Goal: Book appointment/travel/reservation

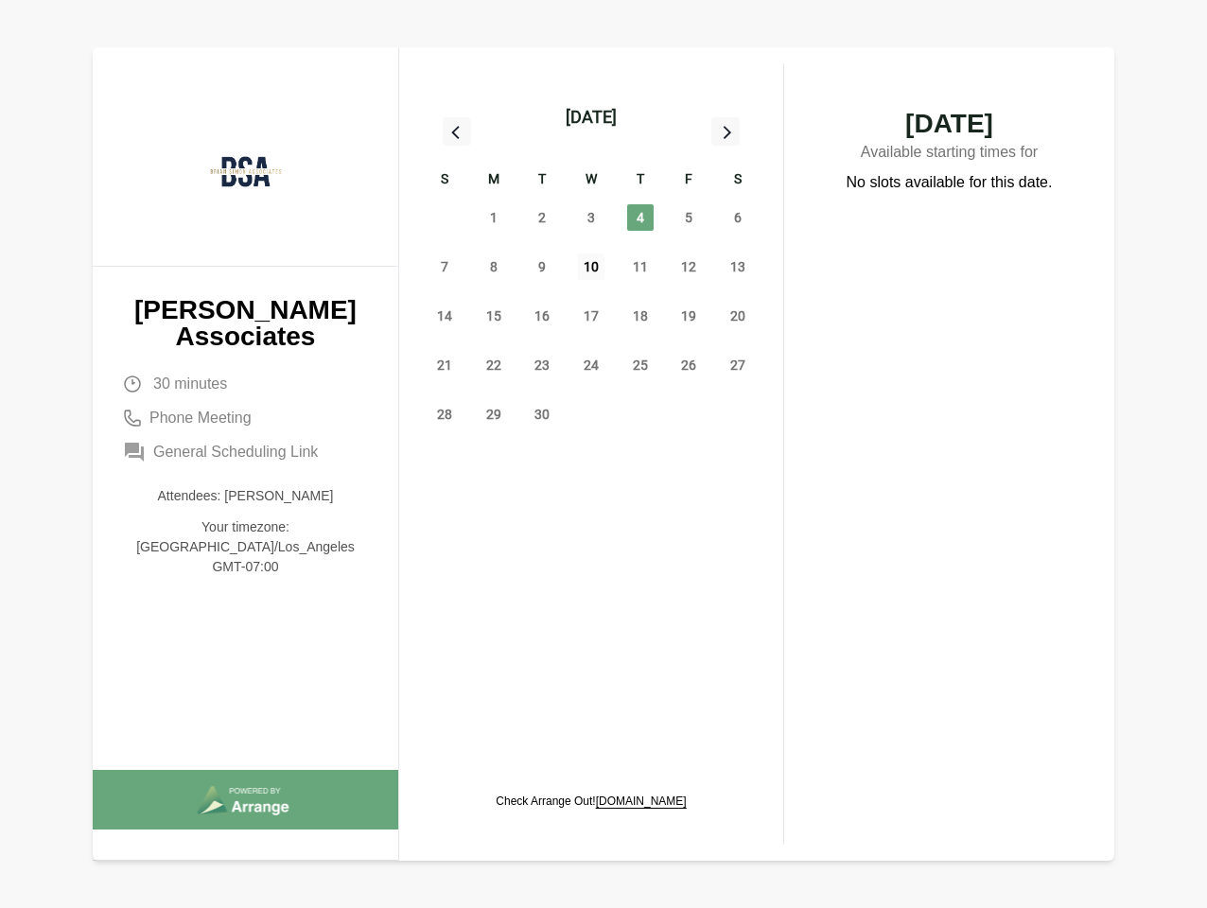
click at [591, 270] on span "10" at bounding box center [591, 267] width 26 height 26
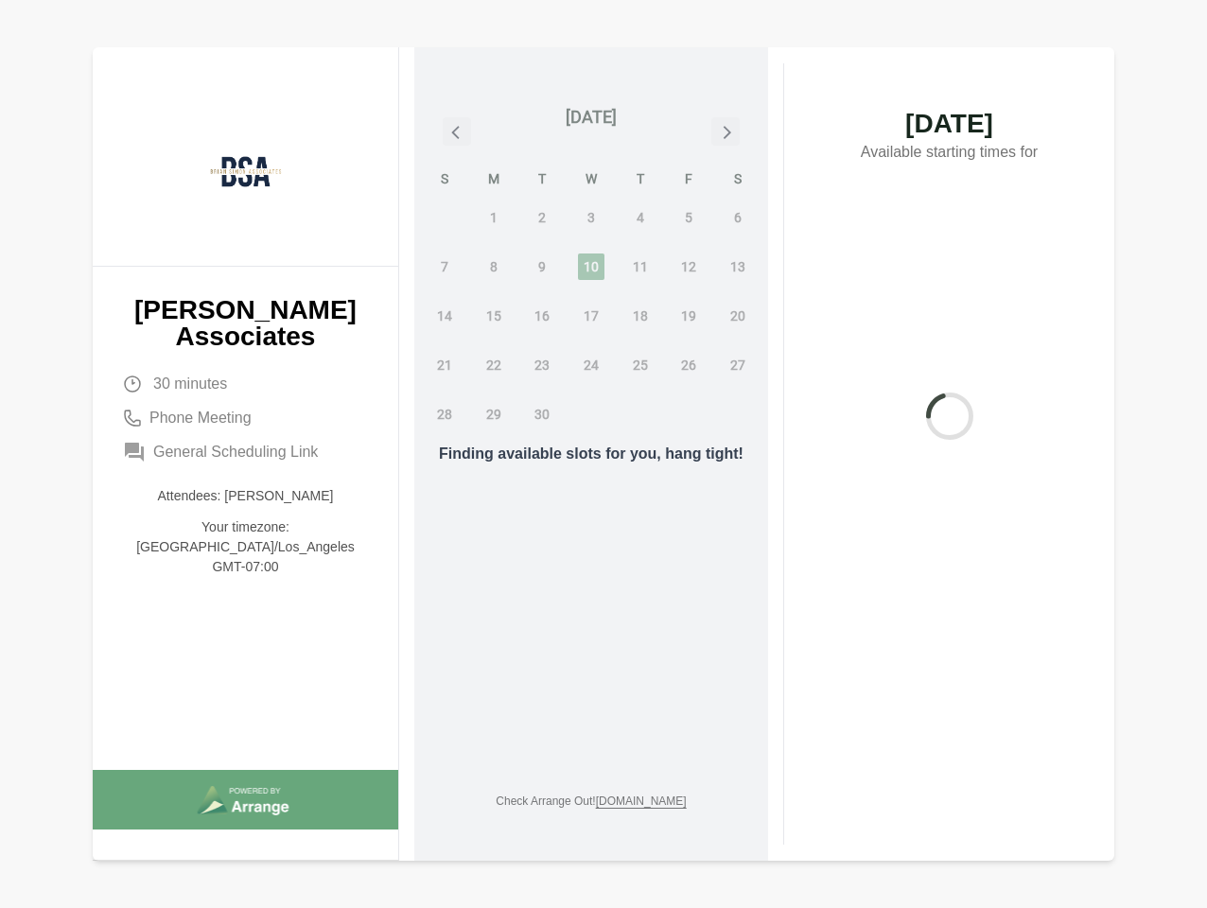
click at [591, 117] on div "[DATE]" at bounding box center [591, 117] width 51 height 26
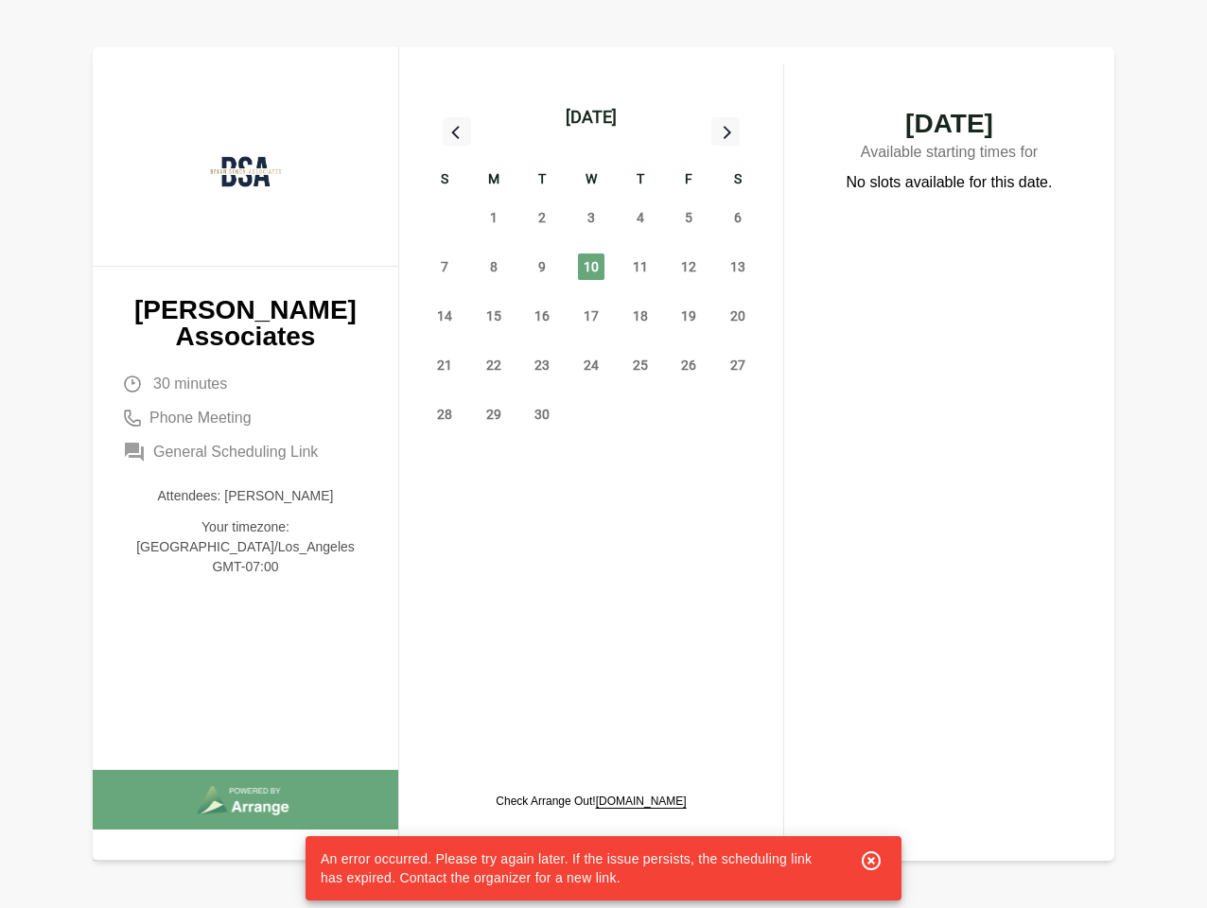
click at [445, 218] on div "31" at bounding box center [444, 217] width 49 height 49
click at [494, 218] on span "1" at bounding box center [494, 217] width 26 height 26
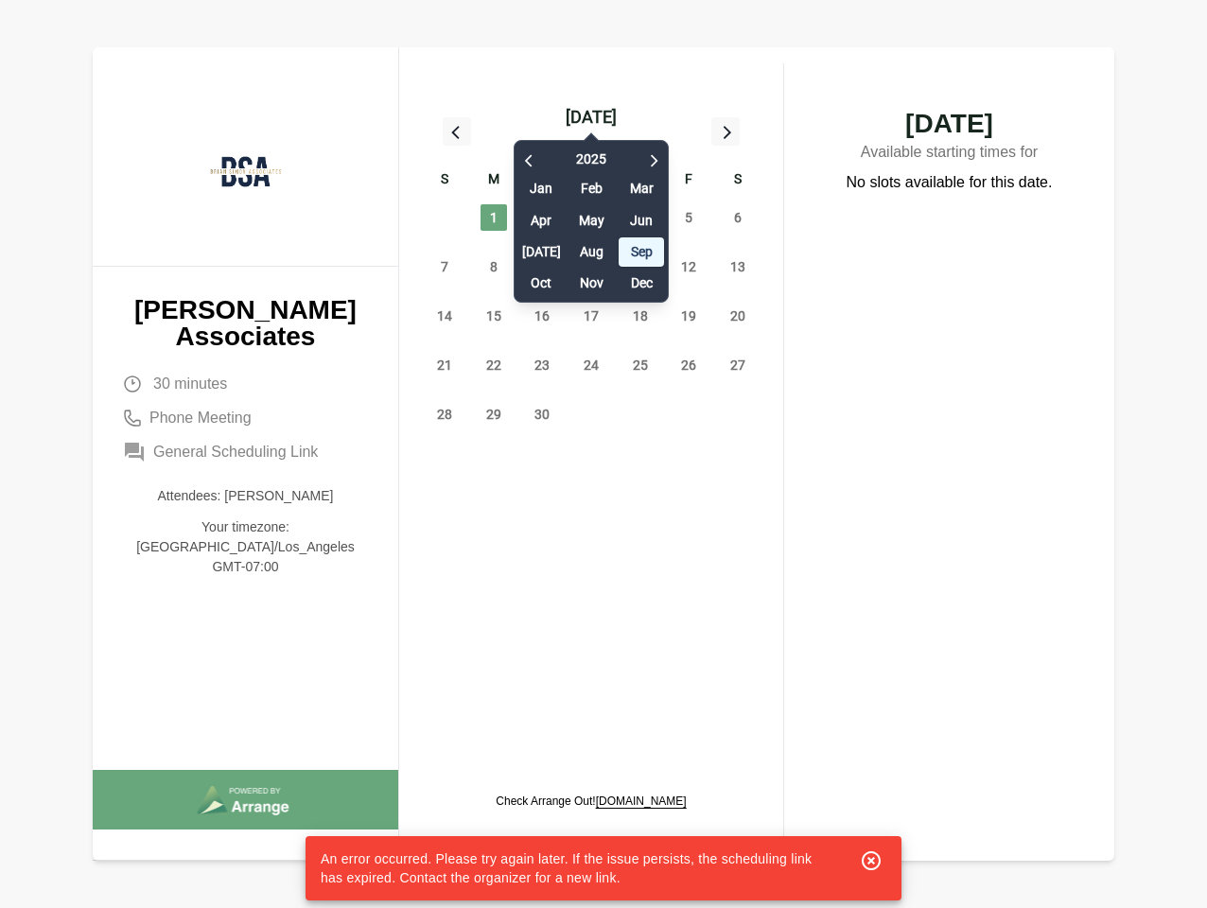
click at [542, 218] on div "[DATE] Feb Mar Apr May Jun [DATE] Aug Sep Oct Nov Dec" at bounding box center [591, 217] width 155 height 172
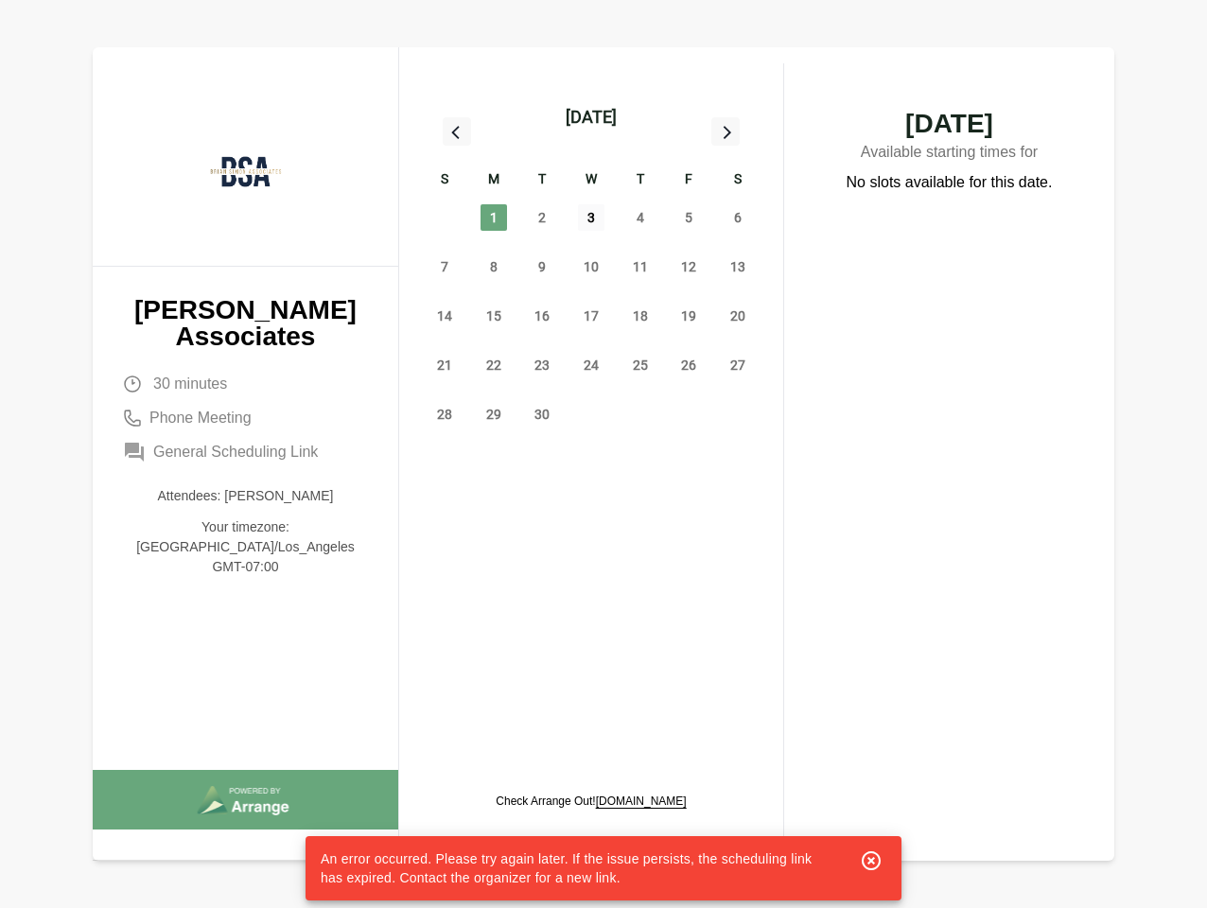
click at [591, 218] on span "3" at bounding box center [591, 217] width 26 height 26
click at [640, 218] on span "4" at bounding box center [640, 217] width 26 height 26
click at [689, 218] on span "5" at bounding box center [688, 217] width 26 height 26
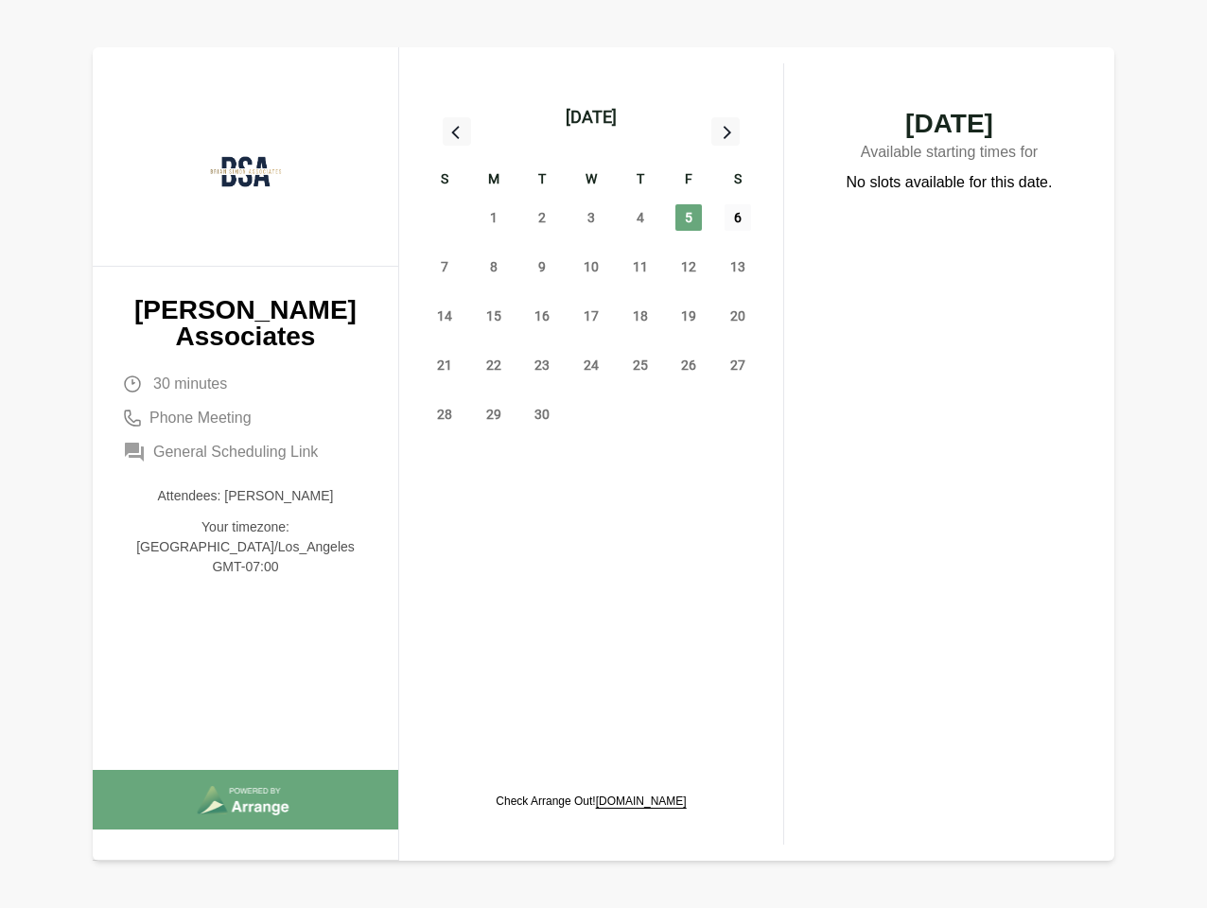
click at [738, 218] on span "6" at bounding box center [738, 217] width 26 height 26
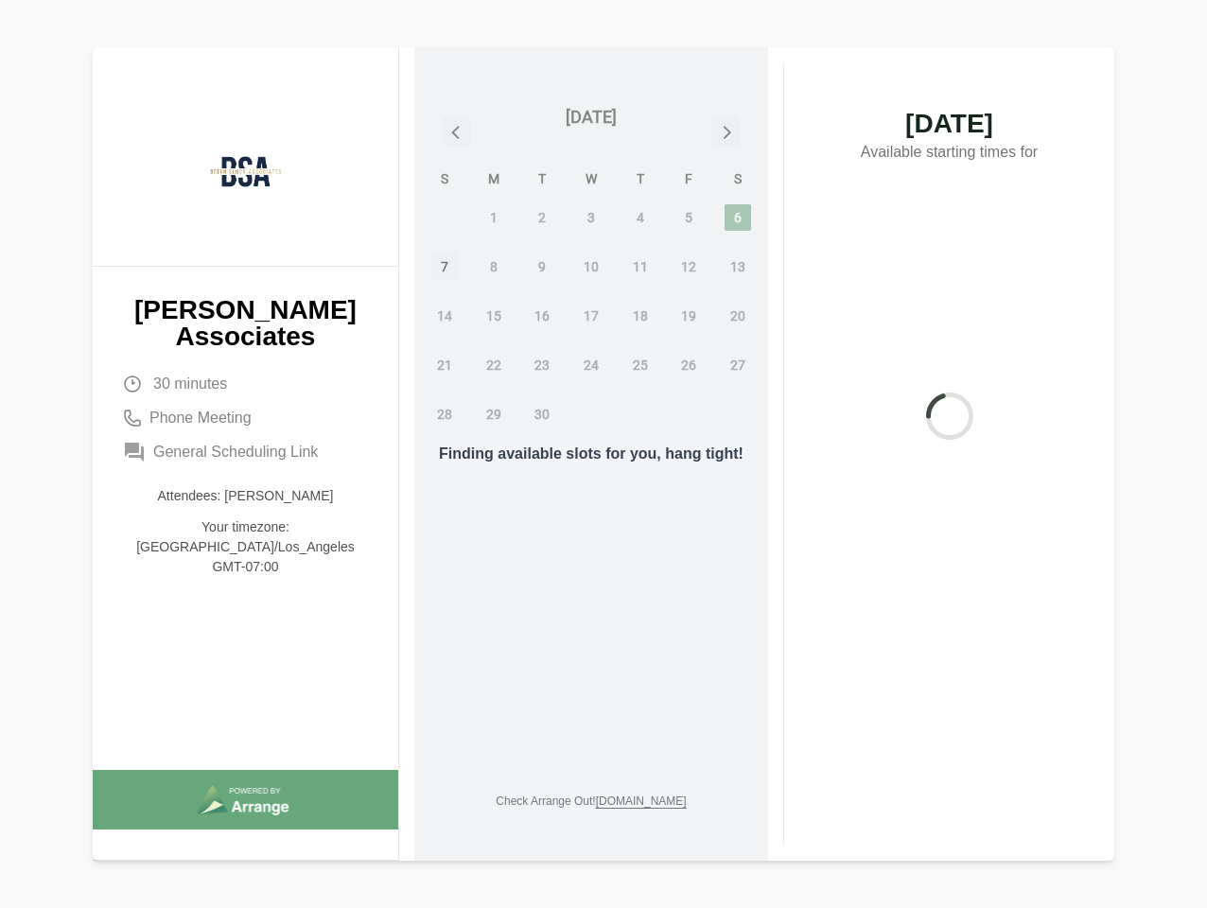
click at [445, 267] on span "7" at bounding box center [444, 267] width 26 height 26
